Goal: Information Seeking & Learning: Check status

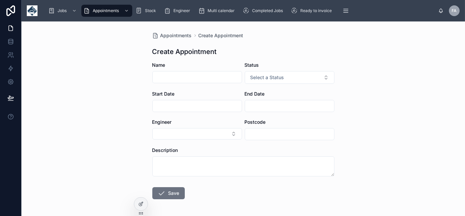
drag, startPoint x: 0, startPoint y: 0, endPoint x: 181, endPoint y: 78, distance: 197.4
click at [181, 78] on input "text" at bounding box center [197, 76] width 89 height 9
type input "*"
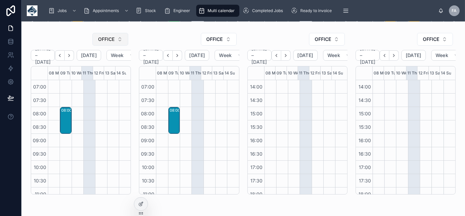
click at [120, 42] on button "OFFICE" at bounding box center [110, 39] width 36 height 13
click at [56, 37] on div "OFFICE" at bounding box center [81, 39] width 100 height 13
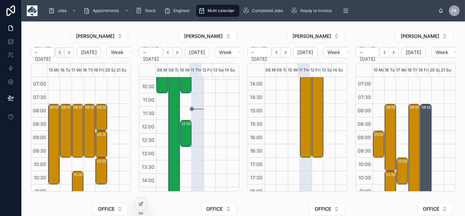
click at [62, 51] on icon "Back" at bounding box center [59, 52] width 5 height 5
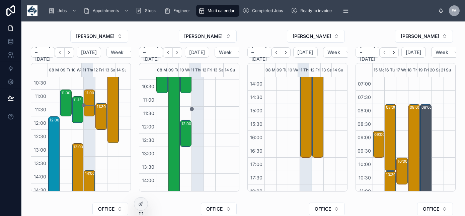
scroll to position [85, 0]
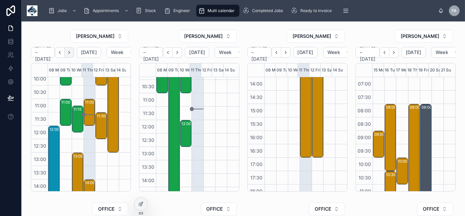
click at [72, 52] on icon "Next" at bounding box center [69, 52] width 5 height 5
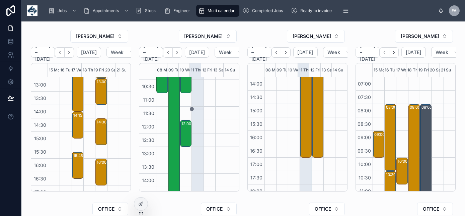
scroll to position [207, 0]
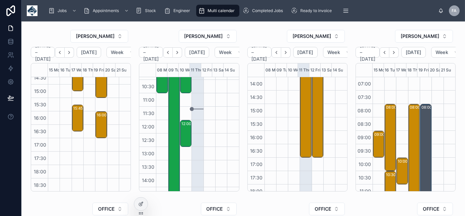
click at [227, 127] on div at bounding box center [233, 147] width 12 height 322
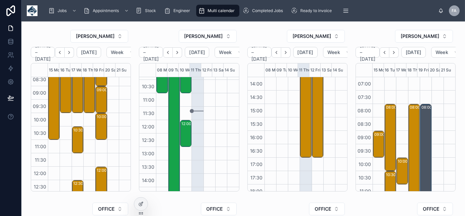
scroll to position [55, 0]
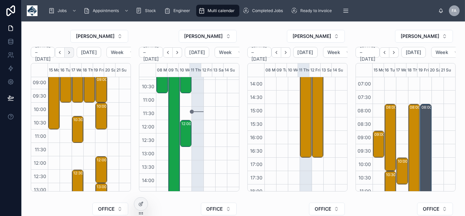
click at [72, 52] on icon "Next" at bounding box center [69, 52] width 5 height 5
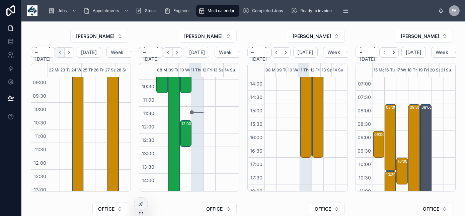
click at [65, 55] on button "Back" at bounding box center [60, 52] width 10 height 10
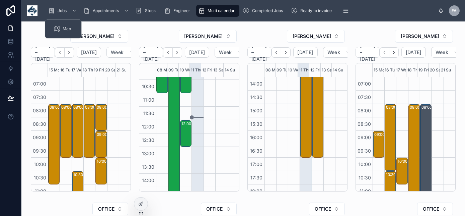
click at [62, 54] on icon "Back" at bounding box center [59, 52] width 5 height 5
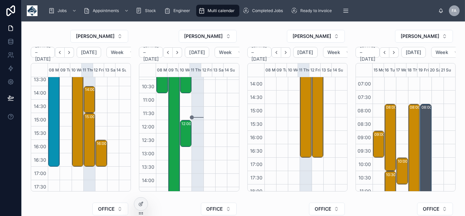
scroll to position [183, 0]
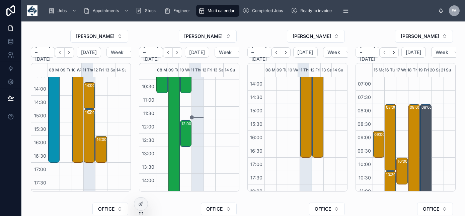
click at [86, 135] on div "15:00 – 17:00 *** After 1pm *** Warburtons 1 x De install - kit to be taken off…" at bounding box center [89, 136] width 9 height 52
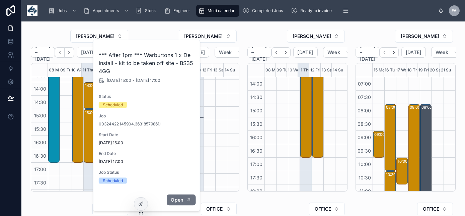
click at [177, 199] on span "Open" at bounding box center [177, 200] width 12 height 6
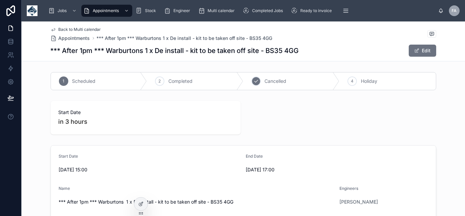
click at [281, 84] on span "Cancelled" at bounding box center [276, 81] width 22 height 7
click at [88, 28] on span "Back to Multi calendar" at bounding box center [80, 29] width 43 height 5
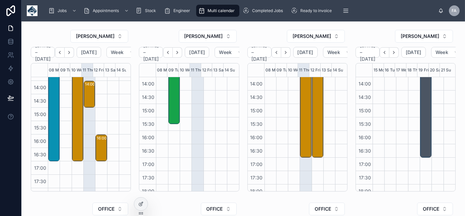
scroll to position [207, 0]
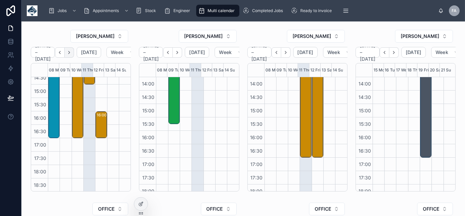
drag, startPoint x: -1, startPoint y: 231, endPoint x: 79, endPoint y: 54, distance: 195.1
click at [72, 54] on icon "Next" at bounding box center [69, 52] width 5 height 5
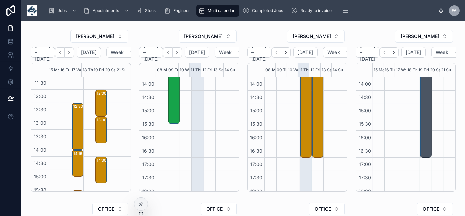
scroll to position [207, 0]
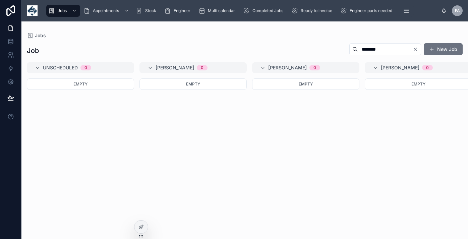
click at [417, 50] on icon "Clear" at bounding box center [414, 49] width 5 height 5
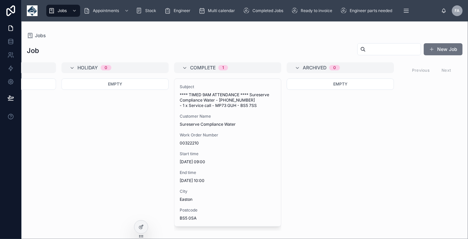
click at [386, 54] on div at bounding box center [389, 49] width 64 height 12
click at [383, 53] on div at bounding box center [389, 49] width 64 height 12
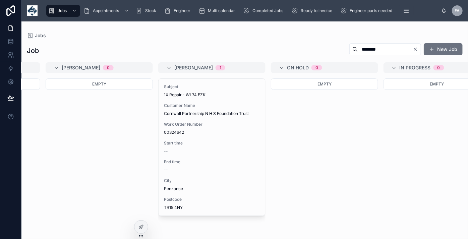
scroll to position [0, 322]
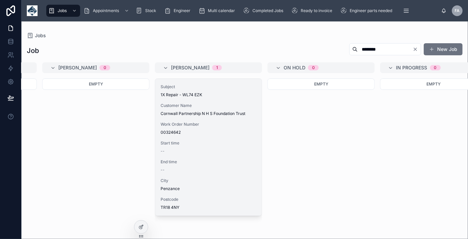
type input "********"
click at [237, 136] on div "Subject 1X Repair - WL74 EZK Customer Name Cornwall Partnership N H S Foundatio…" at bounding box center [208, 147] width 107 height 137
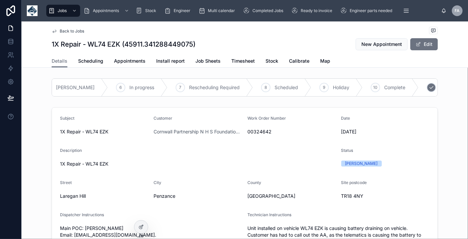
click at [440, 88] on span "Archived" at bounding box center [450, 87] width 20 height 7
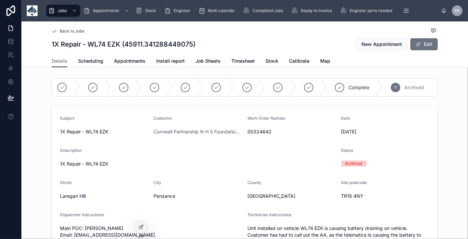
click at [72, 30] on span "Back to Jobs" at bounding box center [72, 30] width 24 height 5
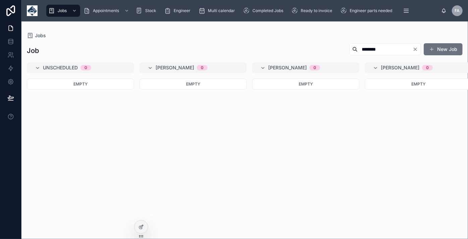
click at [417, 48] on icon "Clear" at bounding box center [415, 49] width 3 height 3
click at [391, 52] on input "text" at bounding box center [393, 49] width 55 height 9
paste input "********"
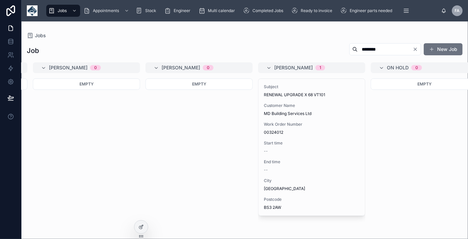
scroll to position [0, 272]
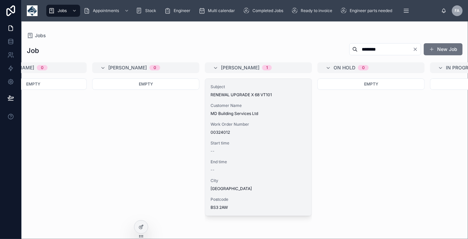
type input "********"
click at [263, 155] on div "Subject RENEWAL UPGRADE X 68 VT101 Customer Name MD Building Services Ltd Work …" at bounding box center [258, 147] width 107 height 137
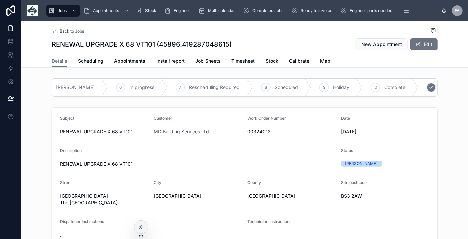
click at [440, 86] on span "Archived" at bounding box center [450, 87] width 20 height 7
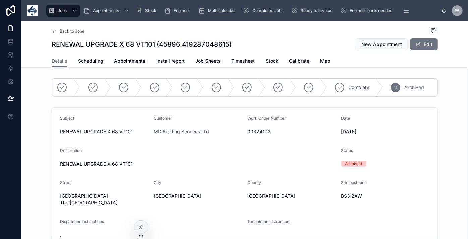
click at [75, 32] on span "Back to Jobs" at bounding box center [72, 30] width 24 height 5
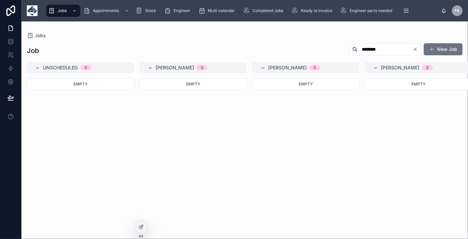
click at [417, 49] on icon "Clear" at bounding box center [414, 49] width 5 height 5
